Goal: Task Accomplishment & Management: Use online tool/utility

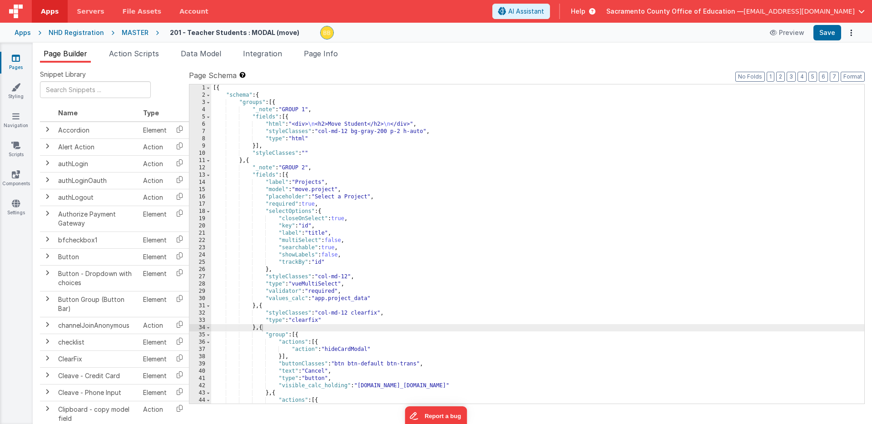
click at [15, 58] on icon at bounding box center [16, 58] width 8 height 9
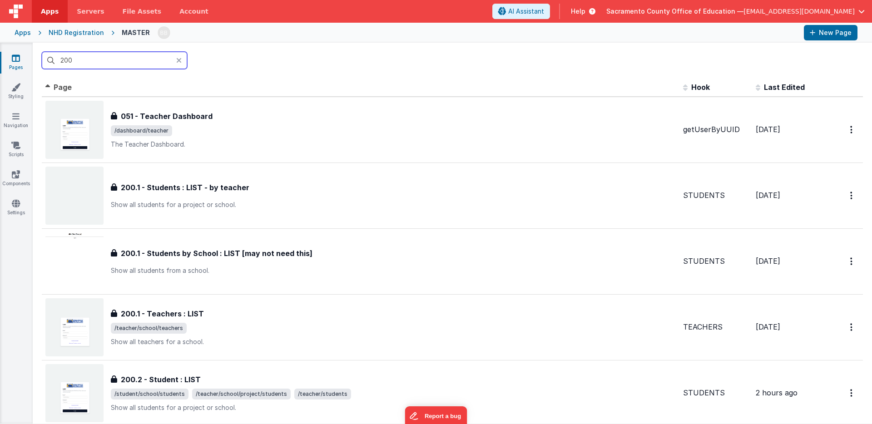
type input "200"
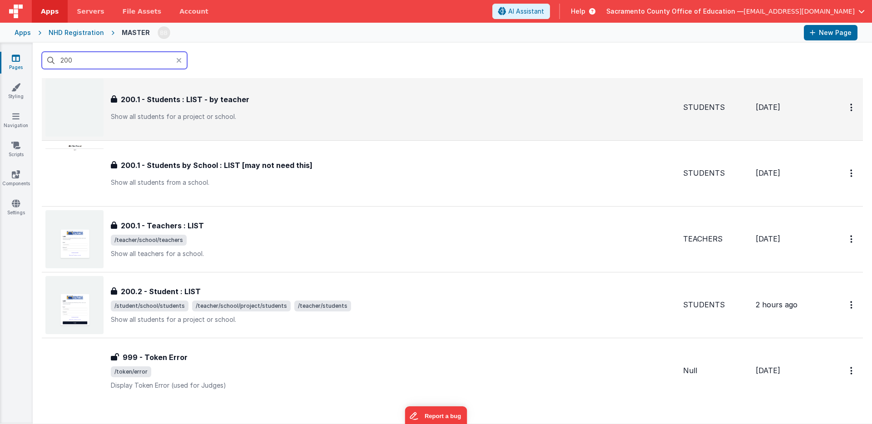
scroll to position [100, 0]
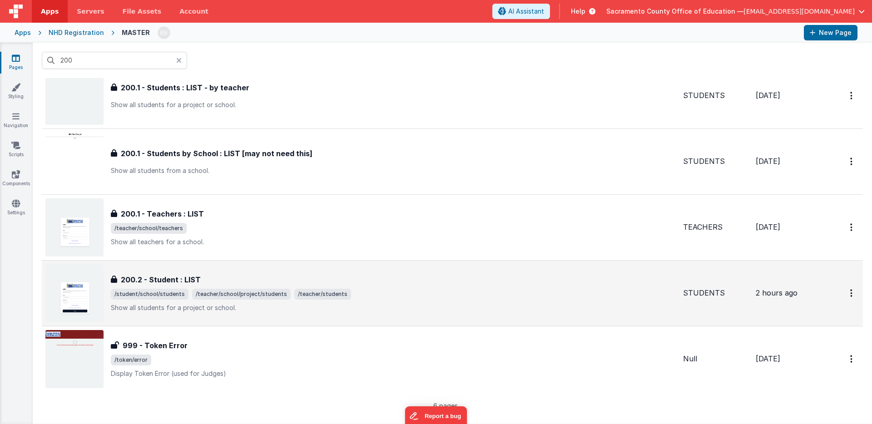
click at [152, 280] on h3 "200.2 - Student : LIST" at bounding box center [161, 279] width 80 height 11
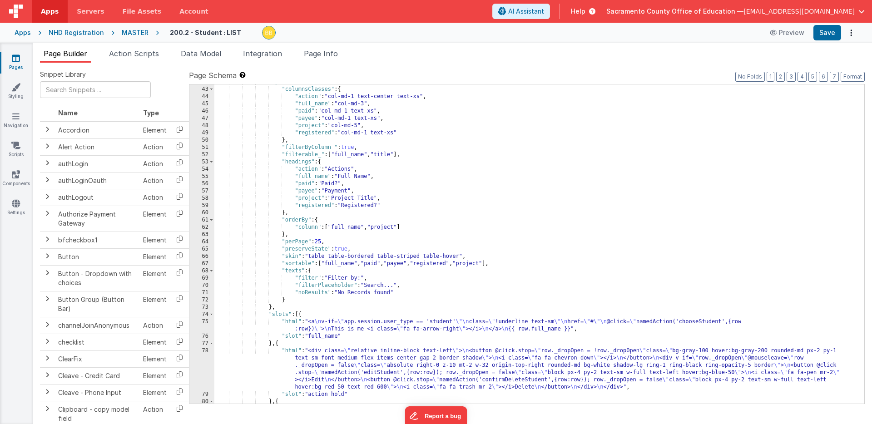
scroll to position [511, 0]
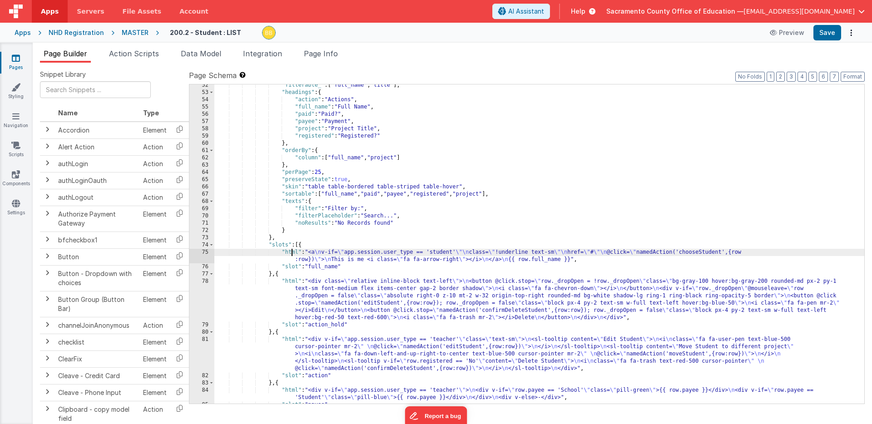
click at [291, 252] on div ""filterable_" : [ "full_name" , "title" ] , "headings" : { "action" : "Actions"…" at bounding box center [539, 249] width 650 height 334
click at [200, 254] on div "75" at bounding box center [201, 256] width 25 height 15
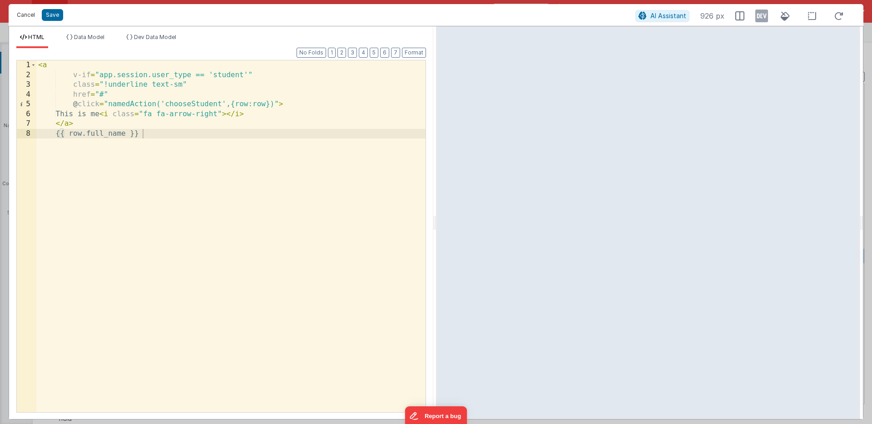
click at [21, 15] on button "Cancel" at bounding box center [25, 15] width 27 height 13
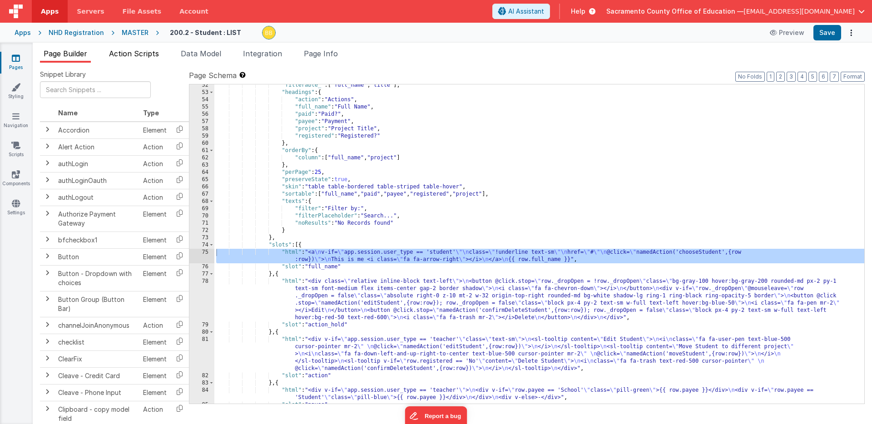
click at [137, 50] on span "Action Scripts" at bounding box center [134, 53] width 50 height 9
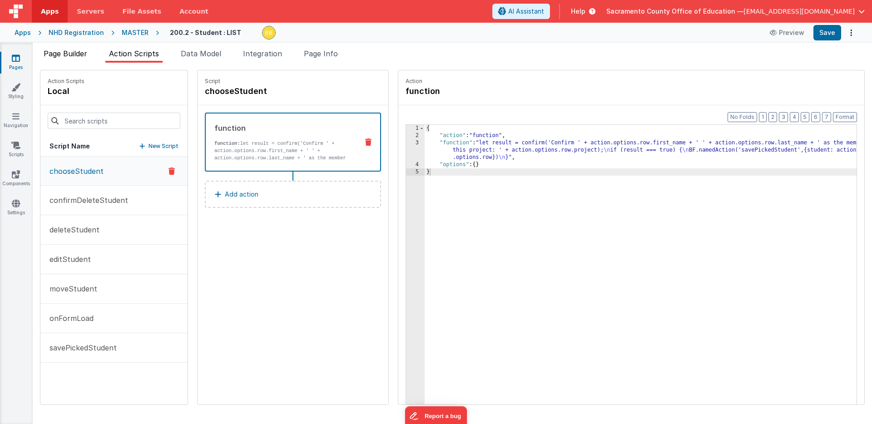
click at [71, 54] on span "Page Builder" at bounding box center [66, 53] width 44 height 9
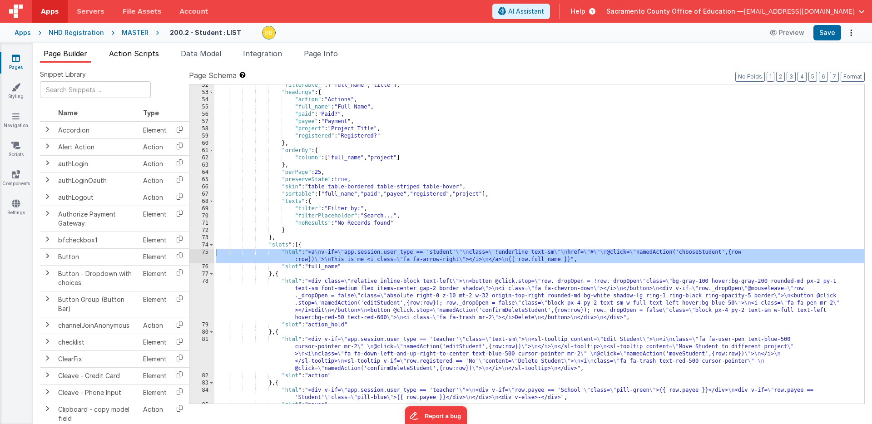
click at [127, 53] on span "Action Scripts" at bounding box center [134, 53] width 50 height 9
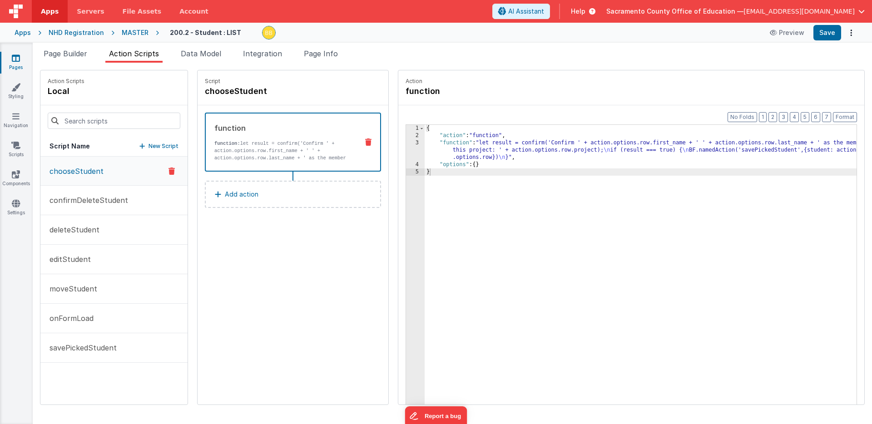
click at [425, 142] on div "{ "action" : "function" , "function" : "let result = confirm('Confirm ' + actio…" at bounding box center [654, 286] width 459 height 322
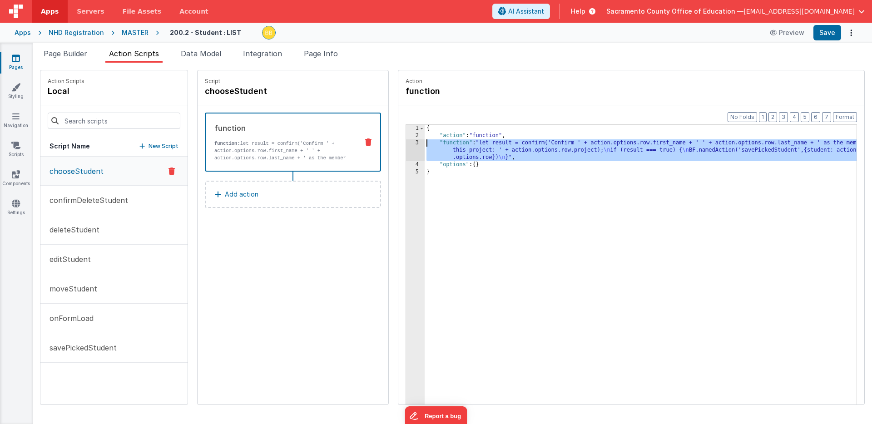
click at [406, 144] on div "3" at bounding box center [415, 150] width 19 height 22
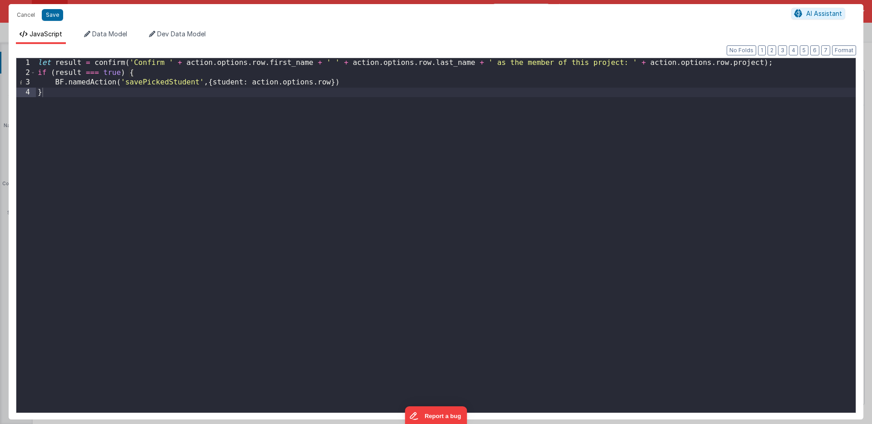
click at [269, 82] on div "let result = confirm ( 'Confirm ' + action . options . row . first_name + ' ' +…" at bounding box center [446, 245] width 820 height 374
drag, startPoint x: 269, startPoint y: 82, endPoint x: 322, endPoint y: 82, distance: 53.1
click at [322, 82] on div "let result = confirm ( 'Confirm ' + action . options . row . first_name + ' ' +…" at bounding box center [446, 245] width 820 height 374
click at [25, 14] on button "Cancel" at bounding box center [25, 15] width 27 height 13
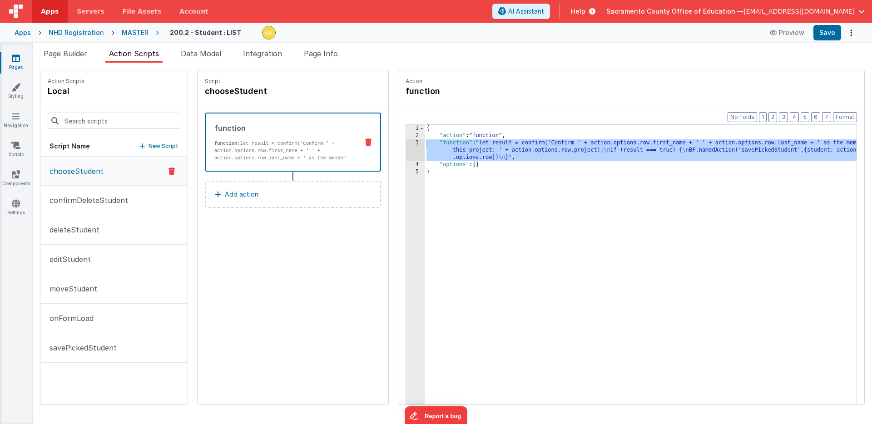
click at [151, 54] on span "Action Scripts" at bounding box center [134, 53] width 50 height 9
click at [89, 199] on p "confirmDeleteStudent" at bounding box center [86, 200] width 84 height 11
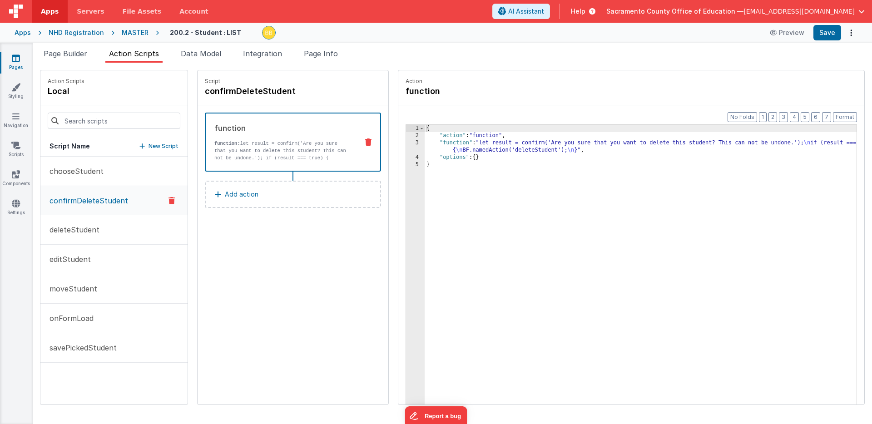
click at [546, 150] on div "{ "action" : "function" , "function" : "let result = confirm('Are you sure that…" at bounding box center [654, 286] width 459 height 322
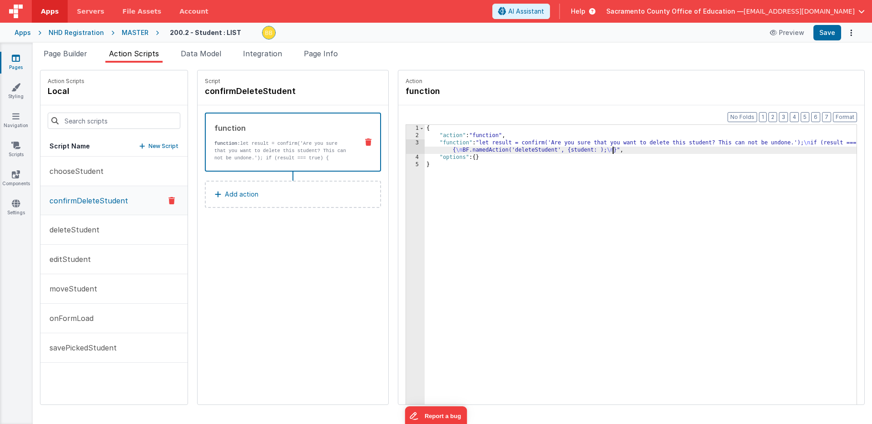
paste textarea
click at [82, 230] on p "deleteStudent" at bounding box center [71, 229] width 55 height 11
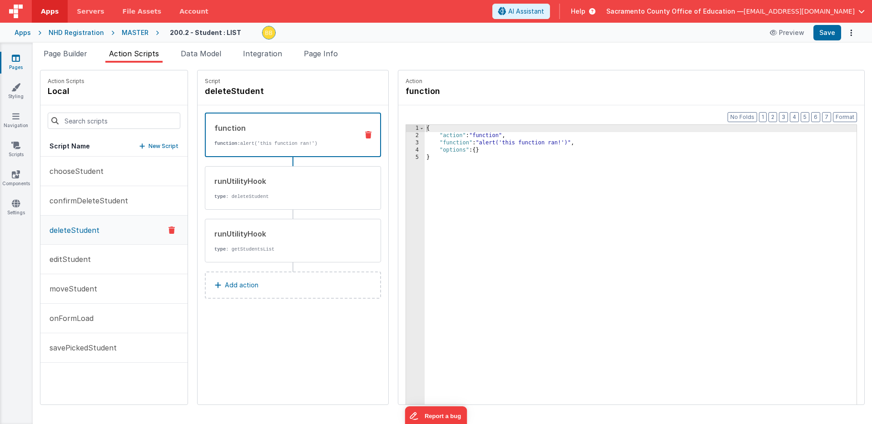
click at [365, 133] on icon at bounding box center [368, 134] width 6 height 7
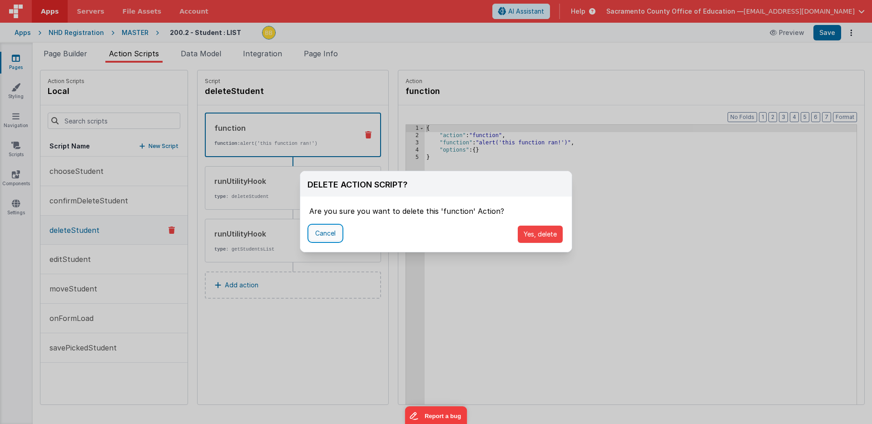
click at [334, 229] on button "Cancel" at bounding box center [325, 233] width 32 height 15
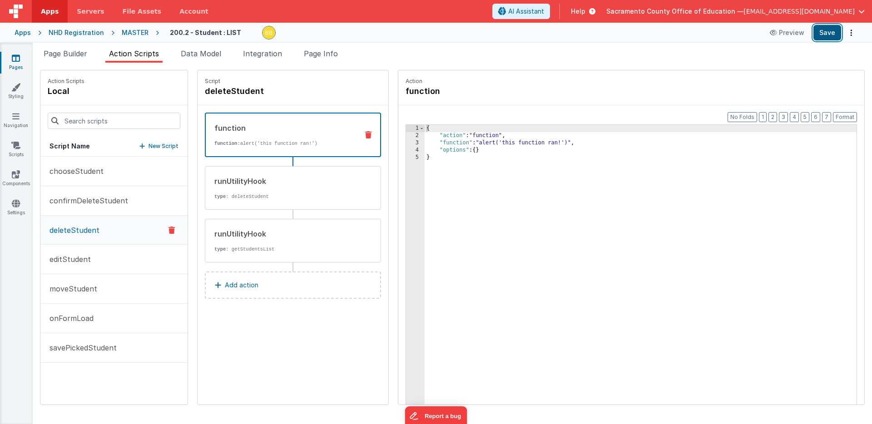
click at [828, 30] on button "Save" at bounding box center [827, 32] width 28 height 15
click at [79, 53] on span "Page Builder" at bounding box center [66, 53] width 44 height 9
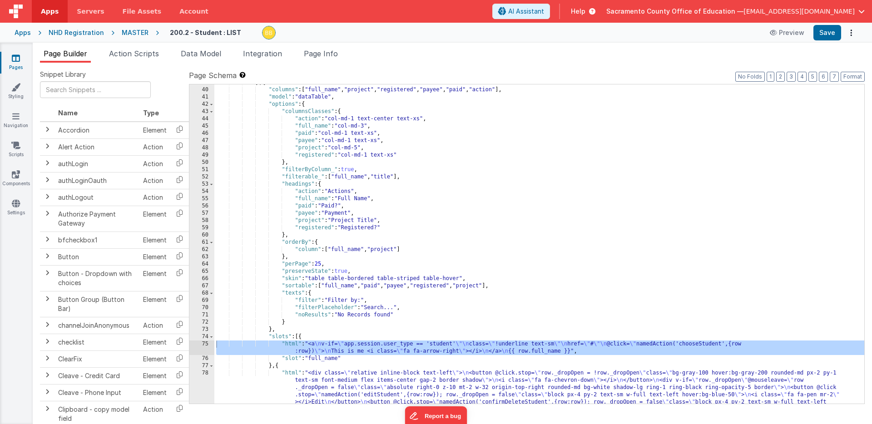
scroll to position [420, 0]
click at [385, 119] on div "} , { "columns" : [ "full_name" , "project" , "registered" , "payee" , "paid" ,…" at bounding box center [539, 264] width 650 height 370
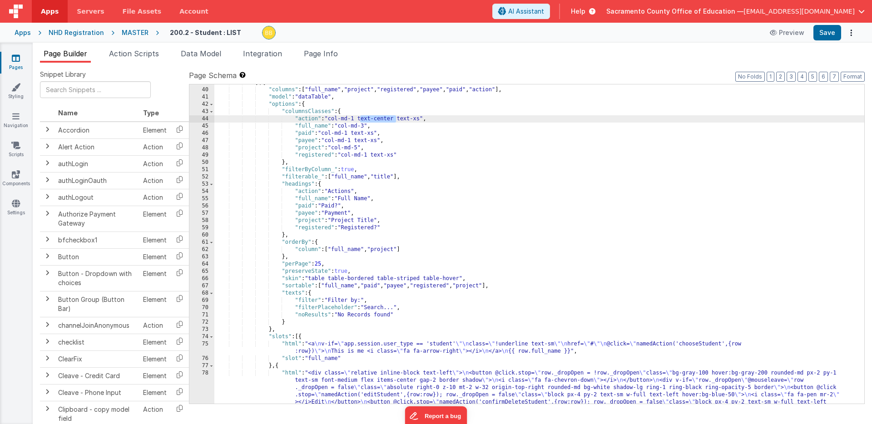
drag, startPoint x: 360, startPoint y: 119, endPoint x: 397, endPoint y: 119, distance: 37.7
click at [397, 119] on div "} , { "columns" : [ "full_name" , "project" , "registered" , "payee" , "paid" ,…" at bounding box center [539, 264] width 650 height 370
click at [834, 31] on button "Save" at bounding box center [827, 32] width 28 height 15
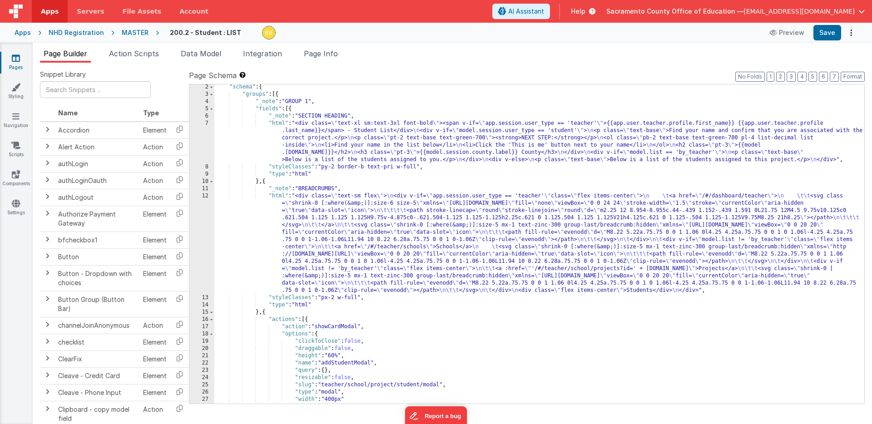
scroll to position [0, 0]
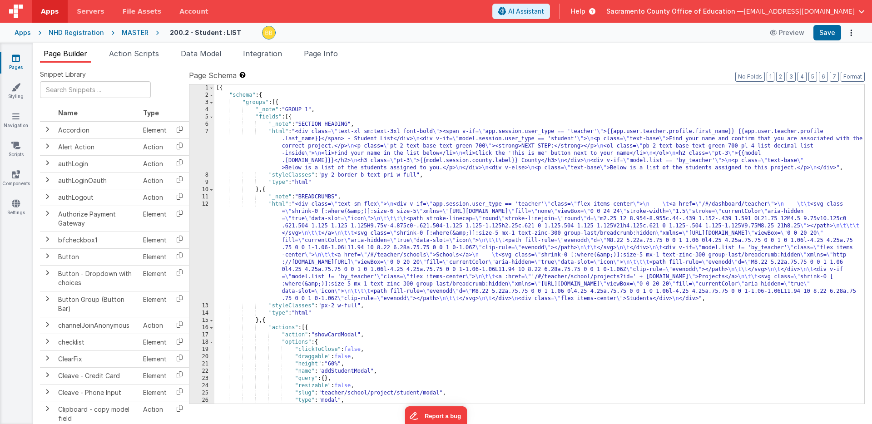
click at [280, 132] on div "[{ "schema" : { "groups" : [{ "_note" : "GROUP 1" , "fields" : [{ "_note" : "SE…" at bounding box center [539, 251] width 650 height 334
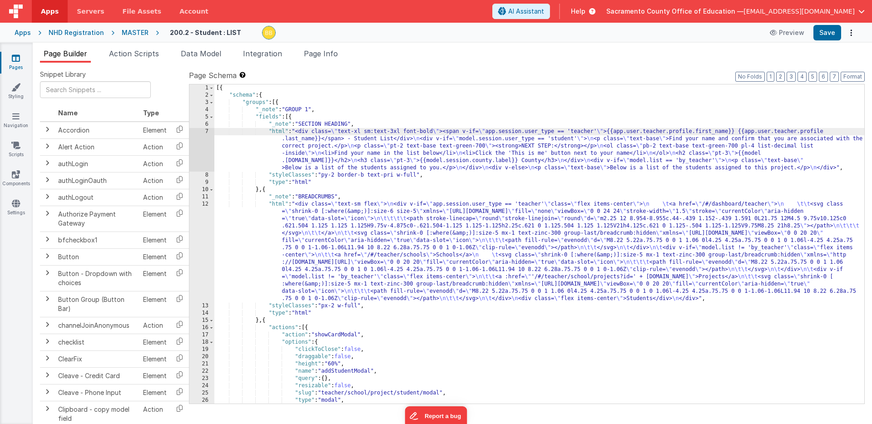
click at [203, 142] on div "7" at bounding box center [201, 150] width 25 height 44
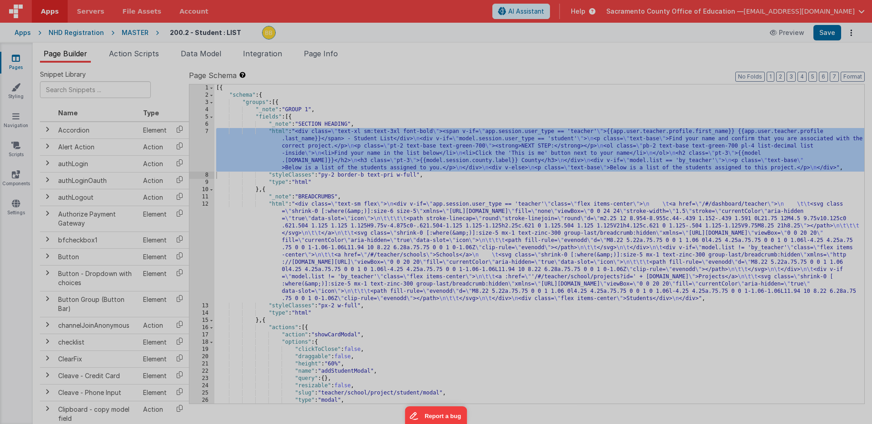
click at [203, 142] on div at bounding box center [436, 212] width 872 height 424
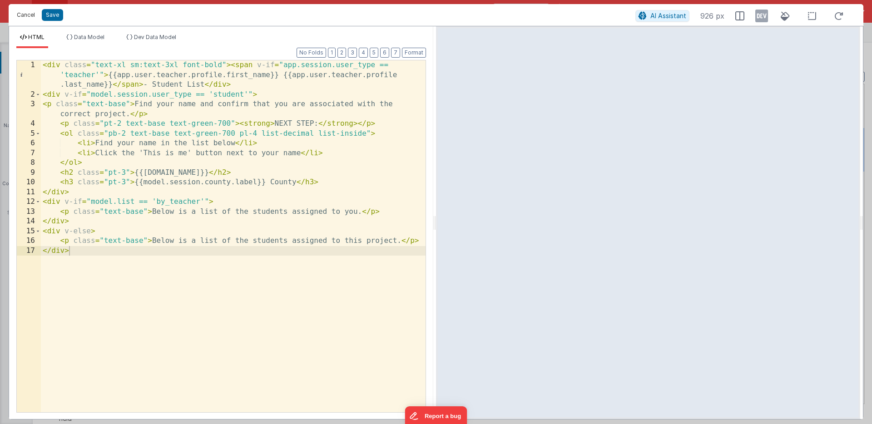
click at [30, 15] on button "Cancel" at bounding box center [25, 15] width 27 height 13
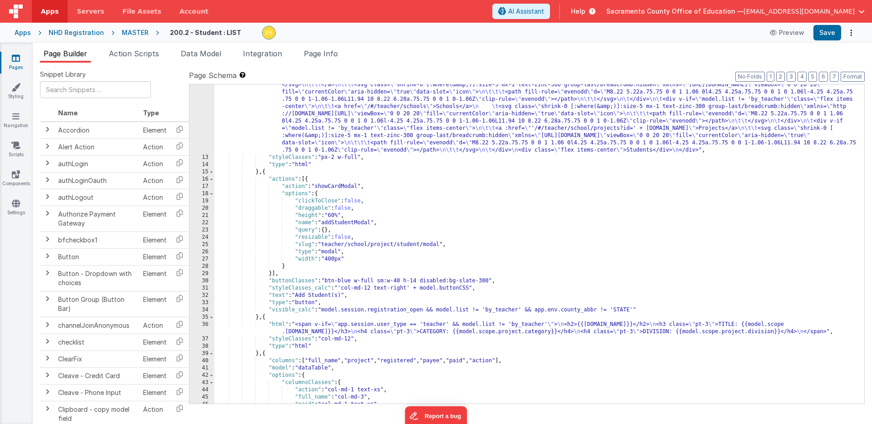
scroll to position [175, 0]
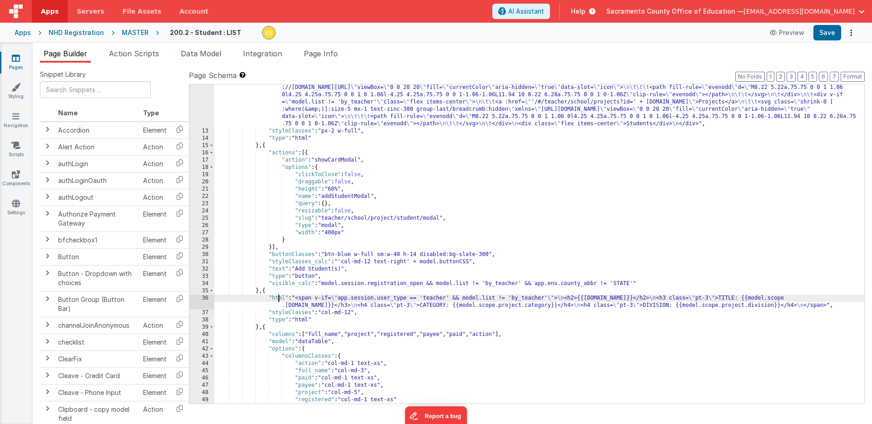
click at [277, 298] on div ""html" : "<div class= \" text-sm flex \" > \n <div v-if= \" app.session.user_ty…" at bounding box center [539, 240] width 650 height 428
click at [205, 301] on div "36" at bounding box center [201, 302] width 25 height 15
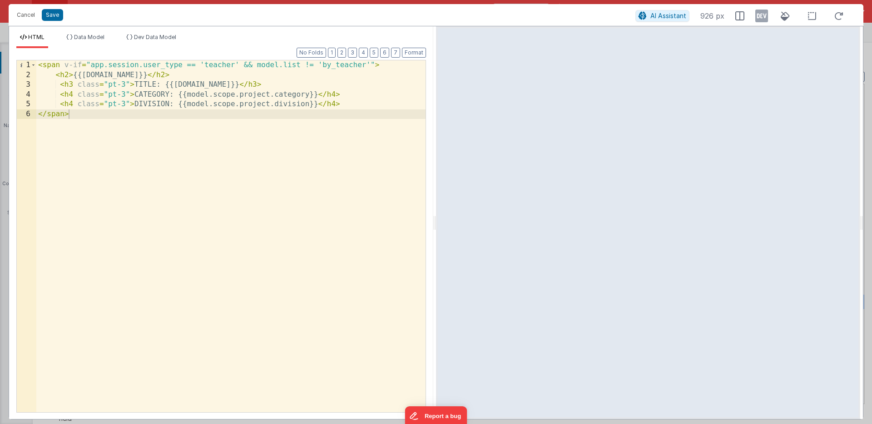
click at [308, 103] on div "< span v-if = "app.session.user_type == 'teacher' && model.list != 'by_teacher'…" at bounding box center [230, 245] width 389 height 371
click at [52, 13] on button "Save" at bounding box center [52, 15] width 21 height 12
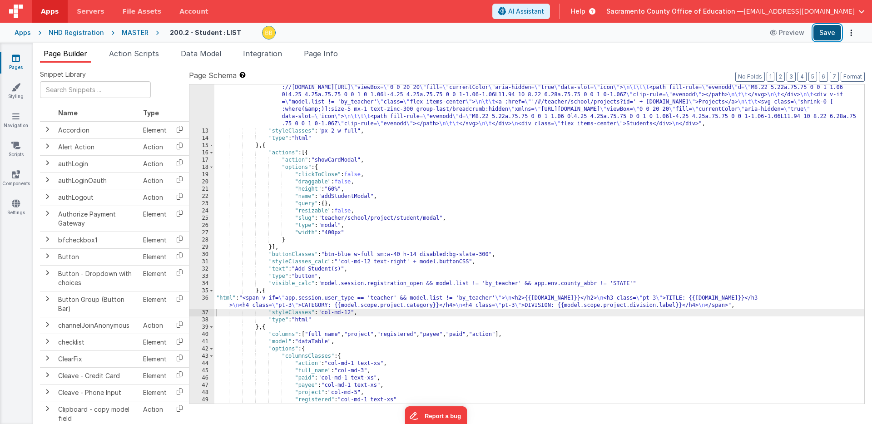
click at [824, 34] on button "Save" at bounding box center [827, 32] width 28 height 15
click at [706, 305] on div ""html" : "<div class= \" text-sm flex \" > \n <div v-if= \" app.session.user_ty…" at bounding box center [539, 240] width 650 height 428
click at [828, 30] on button "Save" at bounding box center [827, 32] width 28 height 15
click at [687, 306] on div ""html" : "<div class= \" text-sm flex \" > \n <div v-if= \" app.session.user_ty…" at bounding box center [539, 240] width 650 height 428
click at [687, 305] on div ""html" : "<div class= \" text-sm flex \" > \n <div v-if= \" app.session.user_ty…" at bounding box center [539, 240] width 650 height 428
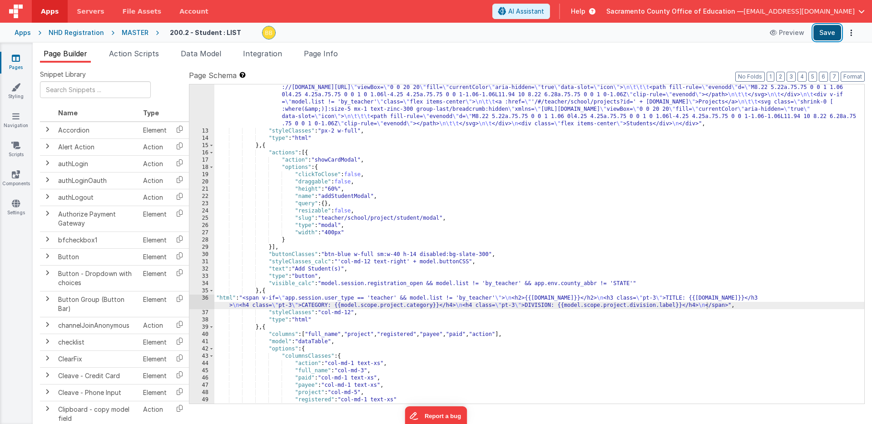
click at [827, 35] on button "Save" at bounding box center [827, 32] width 28 height 15
click at [16, 58] on icon at bounding box center [16, 58] width 8 height 9
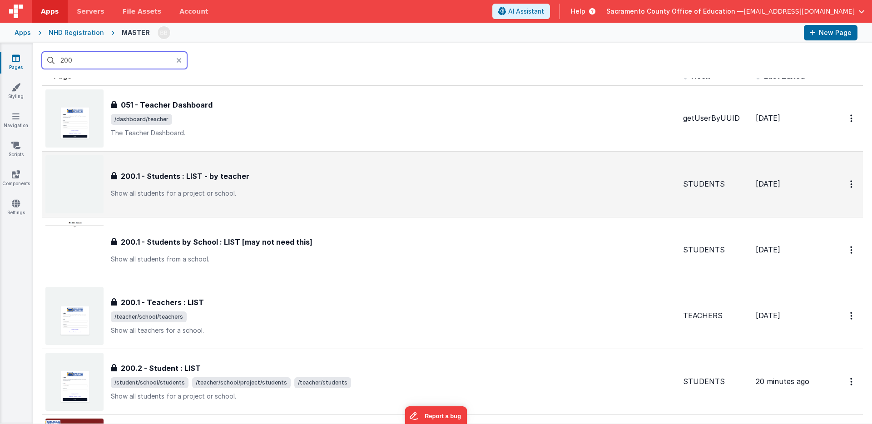
scroll to position [28, 0]
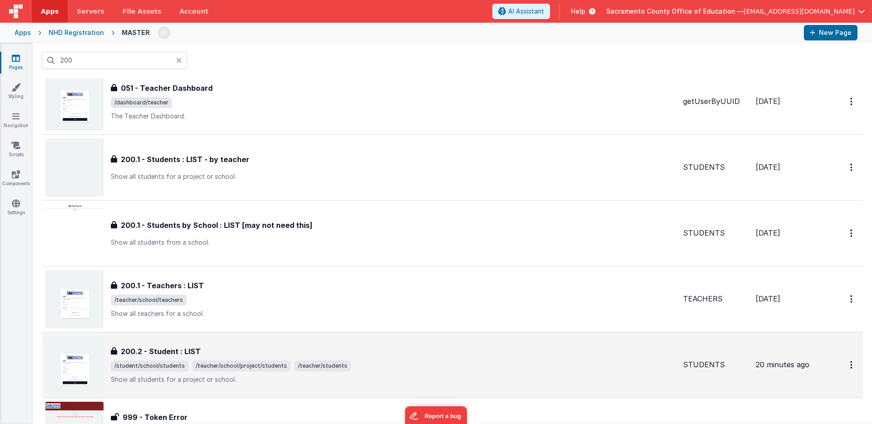
click at [179, 348] on h3 "200.2 - Student : LIST" at bounding box center [161, 351] width 80 height 11
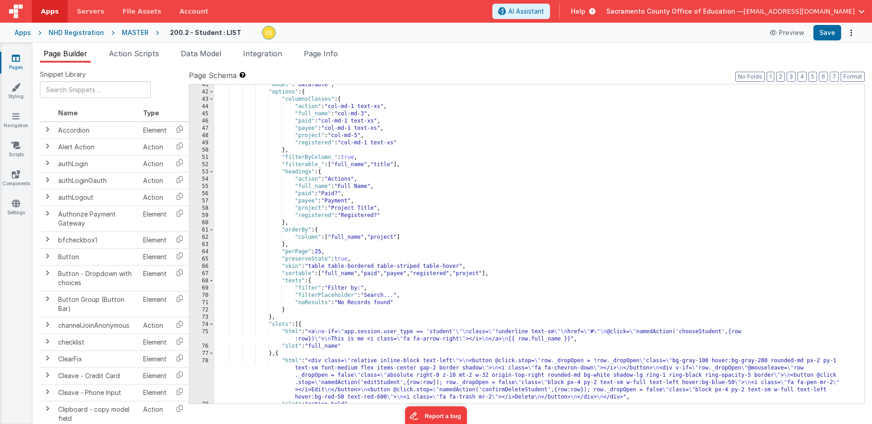
scroll to position [623, 0]
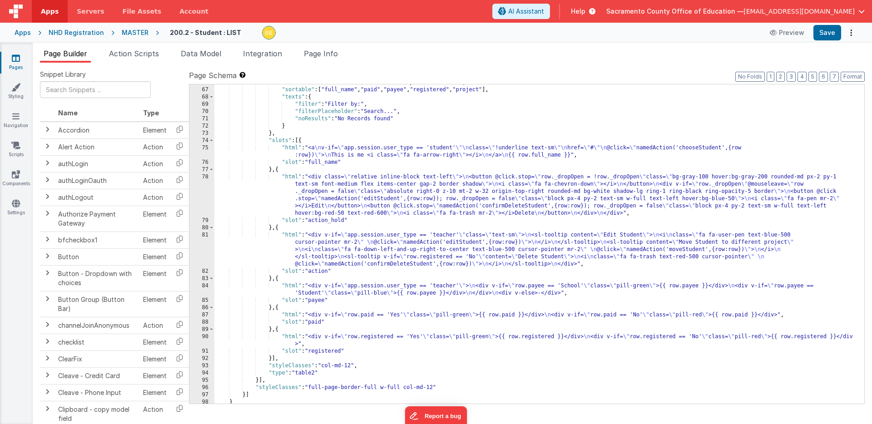
click at [293, 234] on div ""skin" : "table table-bordered table-striped table-hover" , "sortable" : [ "ful…" at bounding box center [539, 246] width 650 height 334
click at [203, 247] on div "81" at bounding box center [201, 250] width 25 height 36
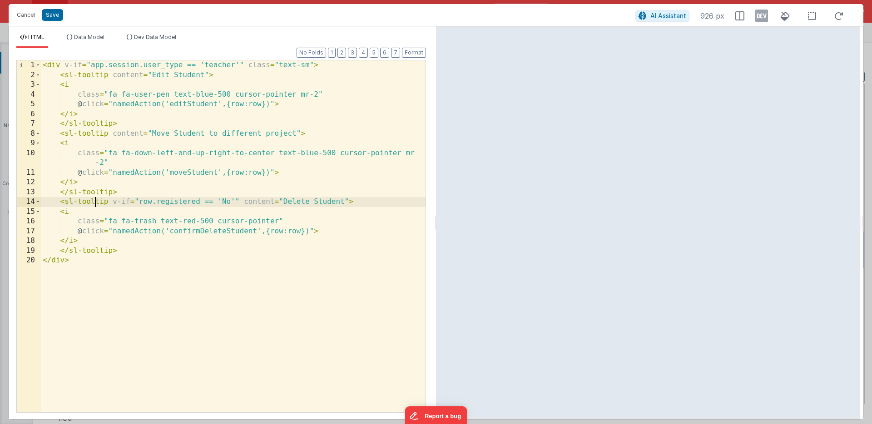
click at [94, 200] on div "< div v-if = "app.session.user_type == 'teacher'" class = "text-sm" > < sl-tool…" at bounding box center [233, 245] width 385 height 371
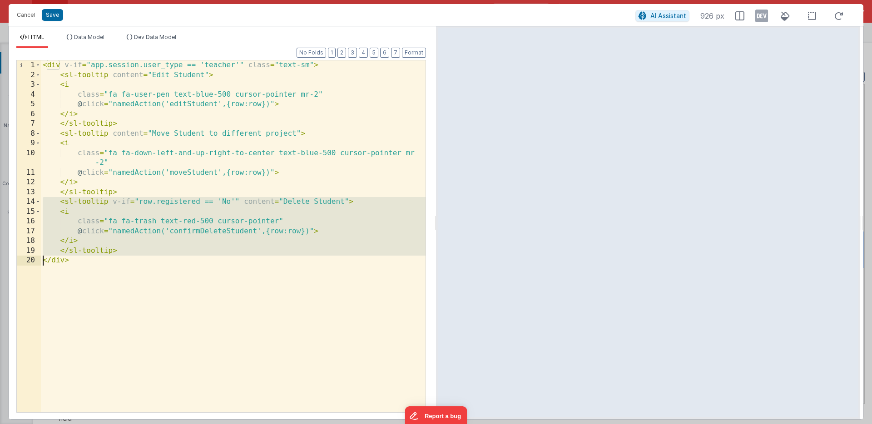
drag, startPoint x: 94, startPoint y: 200, endPoint x: 96, endPoint y: 248, distance: 47.7
click at [96, 248] on div "< div v-if = "app.session.user_type == 'teacher'" class = "text-sm" > < sl-tool…" at bounding box center [233, 245] width 385 height 371
click at [121, 251] on div "< div v-if = "app.session.user_type == 'teacher'" class = "text-sm" > < sl-tool…" at bounding box center [233, 245] width 385 height 371
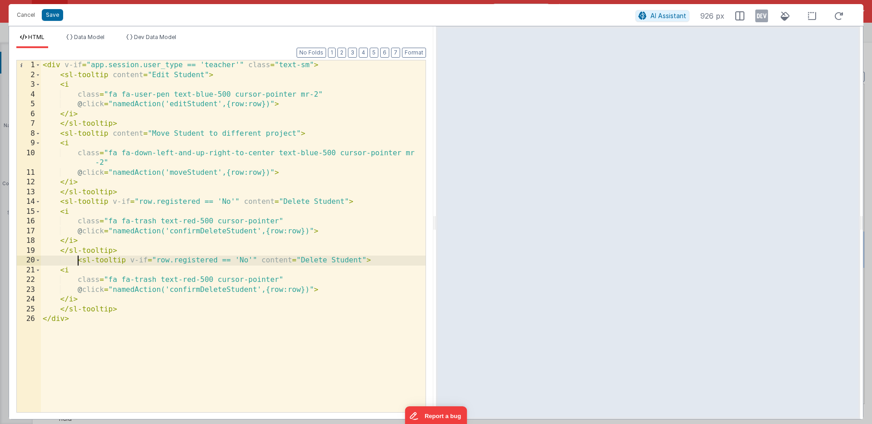
click at [77, 260] on div "< div v-if = "app.session.user_type == 'teacher'" class = "text-sm" > < sl-tool…" at bounding box center [233, 245] width 385 height 371
drag, startPoint x: 120, startPoint y: 260, endPoint x: 237, endPoint y: 260, distance: 117.1
click at [237, 260] on div "< div v-if = "app.session.user_type == 'teacher'" class = "text-sm" > < sl-tool…" at bounding box center [233, 245] width 385 height 371
click at [188, 280] on div "< div v-if = "app.session.user_type == 'teacher'" class = "text-sm" > < sl-tool…" at bounding box center [233, 245] width 385 height 371
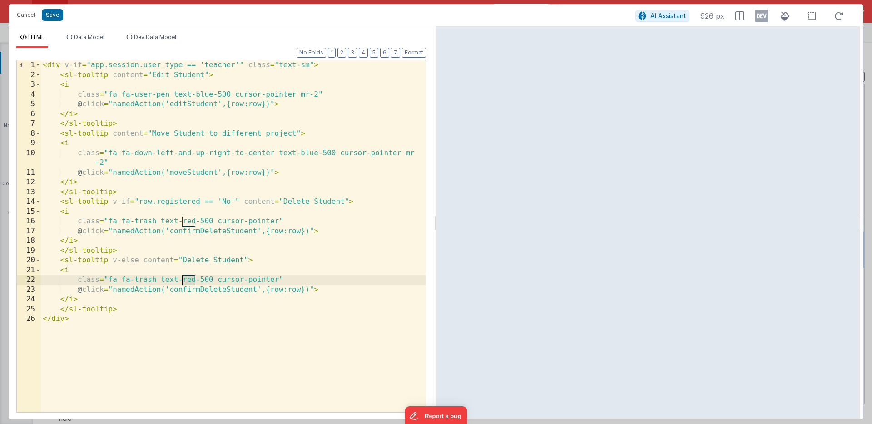
click at [188, 280] on div "< div v-if = "app.session.user_type == 'teacher'" class = "text-sm" > < sl-tool…" at bounding box center [233, 245] width 385 height 371
click at [103, 291] on div "< div v-if = "app.session.user_type == 'teacher'" class = "text-sm" > < sl-tool…" at bounding box center [233, 245] width 385 height 371
click at [313, 289] on div "< div v-if = "app.session.user_type == 'teacher'" class = "text-sm" > < sl-tool…" at bounding box center [233, 236] width 385 height 352
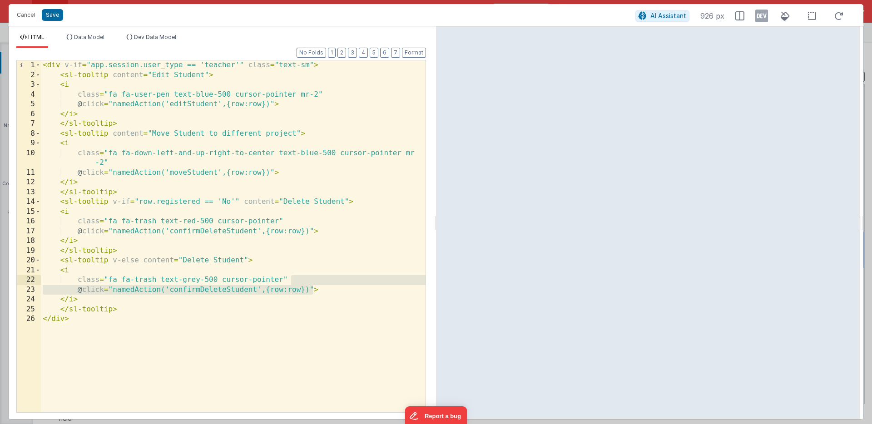
drag, startPoint x: 312, startPoint y: 289, endPoint x: 308, endPoint y: 281, distance: 9.1
click at [308, 281] on div "< div v-if = "app.session.user_type == 'teacher'" class = "text-sm" > < sl-tool…" at bounding box center [233, 245] width 385 height 371
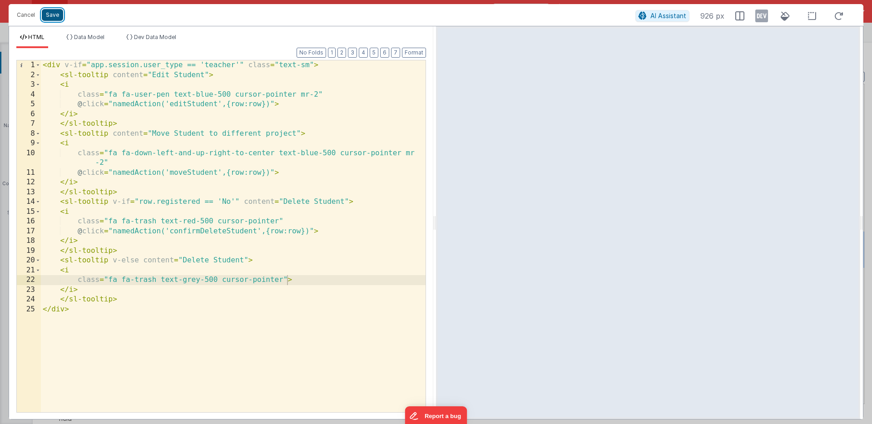
click at [51, 15] on button "Save" at bounding box center [52, 15] width 21 height 12
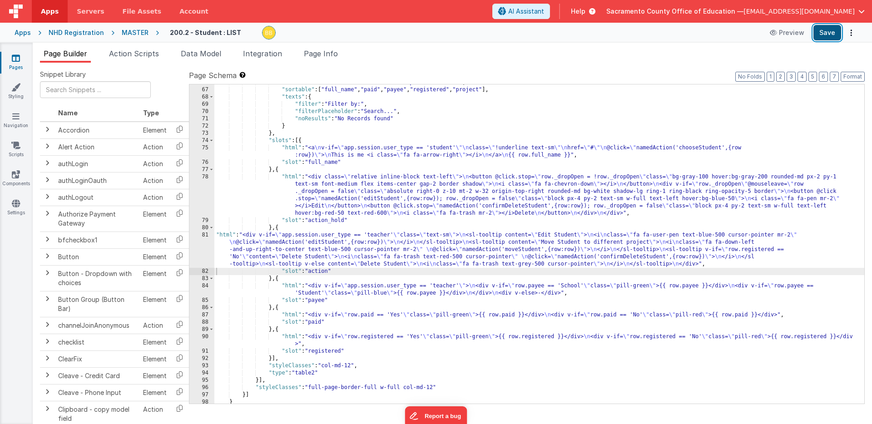
click at [825, 33] on button "Save" at bounding box center [827, 32] width 28 height 15
click at [225, 234] on div ""skin" : "table table-bordered table-striped table-hover" , "sortable" : [ "ful…" at bounding box center [539, 246] width 650 height 334
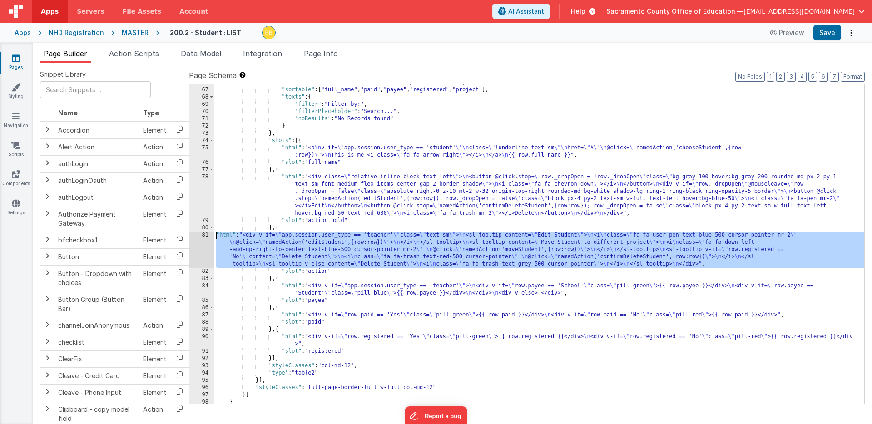
click at [201, 236] on div "81" at bounding box center [201, 250] width 25 height 36
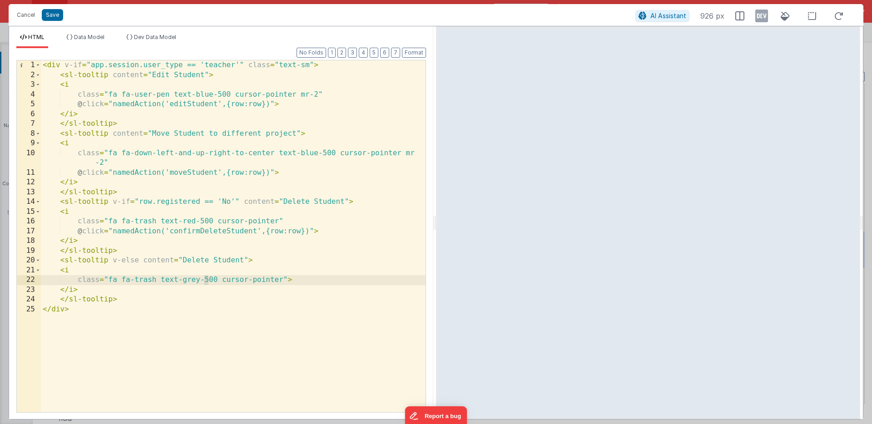
click at [208, 279] on div "< div v-if = "app.session.user_type == 'teacher'" class = "text-sm" > < sl-tool…" at bounding box center [233, 245] width 385 height 371
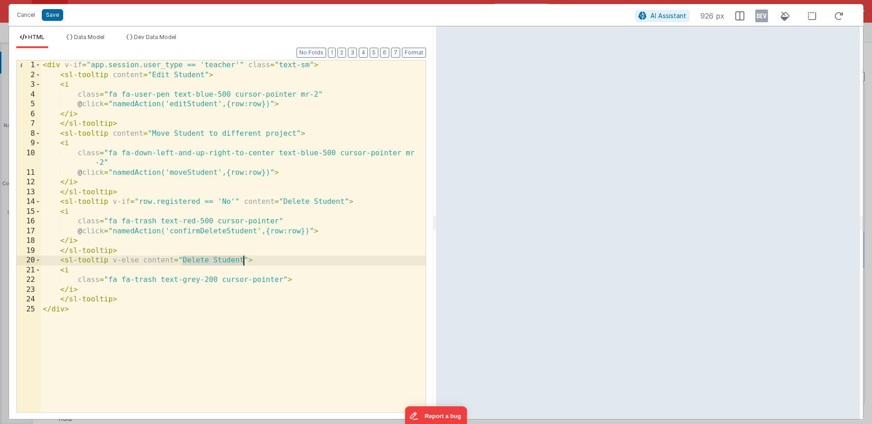
drag, startPoint x: 182, startPoint y: 260, endPoint x: 242, endPoint y: 261, distance: 59.9
click at [242, 261] on div "< div v-if = "app.session.user_type == 'teacher'" class = "text-sm" > < sl-tool…" at bounding box center [233, 245] width 385 height 371
click at [253, 260] on div "< div v-if = "app.session.user_type == 'teacher'" class = "text-sm" > < sl-tool…" at bounding box center [233, 245] width 385 height 371
click at [183, 260] on div "< div v-if = "app.session.user_type == 'teacher'" class = "text-sm" > < sl-tool…" at bounding box center [233, 245] width 385 height 371
drag, startPoint x: 182, startPoint y: 259, endPoint x: 209, endPoint y: 261, distance: 27.3
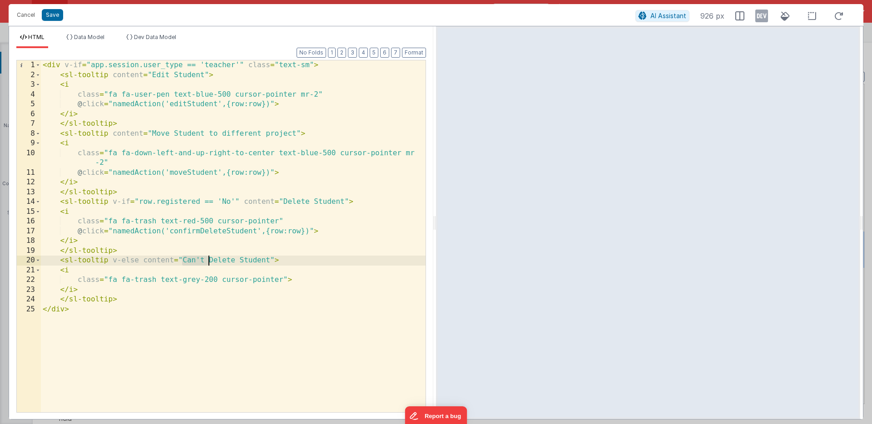
click at [209, 261] on div "< div v-if = "app.session.user_type == 'teacher'" class = "text-sm" > < sl-tool…" at bounding box center [233, 245] width 385 height 371
click at [247, 260] on div "< div v-if = "app.session.user_type == 'teacher'" class = "text-sm" > < sl-tool…" at bounding box center [233, 245] width 385 height 371
click at [49, 14] on button "Save" at bounding box center [52, 15] width 21 height 12
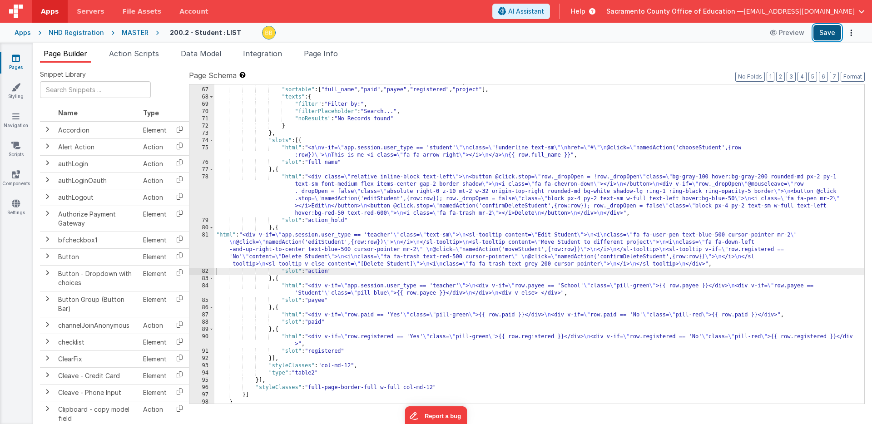
click at [827, 34] on button "Save" at bounding box center [827, 32] width 28 height 15
click at [588, 264] on div ""skin" : "table table-bordered table-striped table-hover" , "sortable" : [ "ful…" at bounding box center [539, 246] width 650 height 334
click at [833, 32] on button "Save" at bounding box center [827, 32] width 28 height 15
click at [598, 262] on div ""skin" : "table table-bordered table-striped table-hover" , "sortable" : [ "ful…" at bounding box center [539, 246] width 650 height 334
click at [826, 31] on button "Save" at bounding box center [827, 32] width 28 height 15
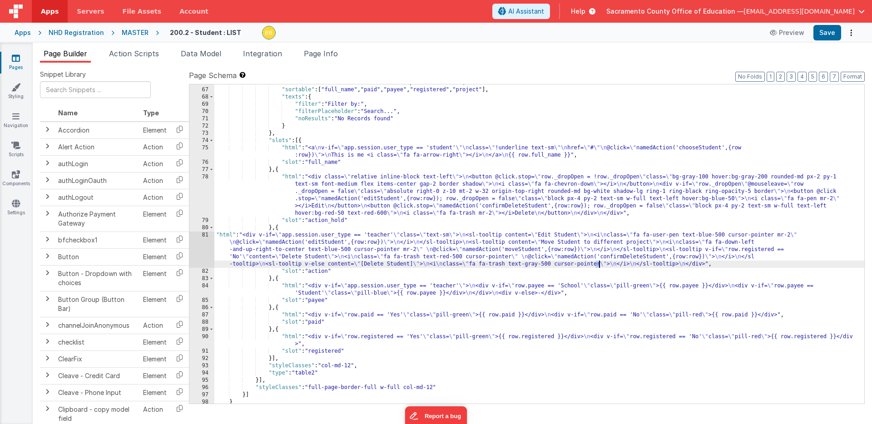
click at [598, 264] on div ""skin" : "table table-bordered table-striped table-hover" , "sortable" : [ "ful…" at bounding box center [539, 246] width 650 height 334
click at [376, 264] on div ""skin" : "table table-bordered table-striped table-hover" , "sortable" : [ "ful…" at bounding box center [539, 246] width 650 height 334
click at [422, 263] on div ""skin" : "table table-bordered table-striped table-hover" , "sortable" : [ "ful…" at bounding box center [539, 246] width 650 height 334
click at [374, 264] on div ""skin" : "table table-bordered table-striped table-hover" , "sortable" : [ "ful…" at bounding box center [539, 246] width 650 height 334
click at [825, 32] on button "Save" at bounding box center [827, 32] width 28 height 15
